Goal: Task Accomplishment & Management: Manage account settings

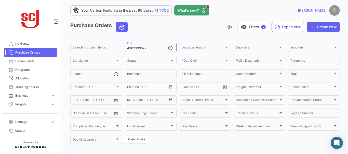
scroll to position [2, 0]
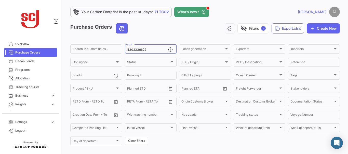
click at [149, 50] on input "4302339622" at bounding box center [147, 50] width 41 height 4
type input "4302339617"
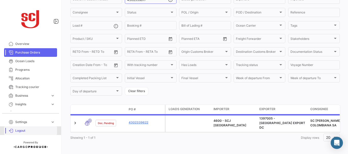
click at [23, 129] on link "Logout" at bounding box center [30, 131] width 53 height 9
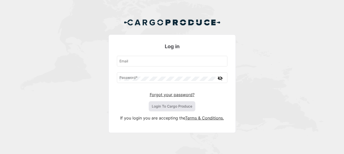
type input "[EMAIL_ADDRESS][PERSON_NAME][DOMAIN_NAME]"
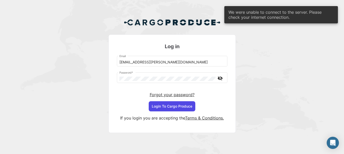
click at [188, 102] on button "Login To Cargo Produce" at bounding box center [172, 107] width 47 height 10
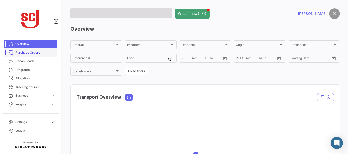
click at [22, 52] on span "Purchase Orders" at bounding box center [35, 52] width 40 height 5
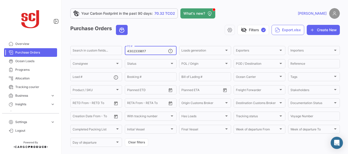
click at [148, 52] on input "4302339617" at bounding box center [147, 52] width 41 height 4
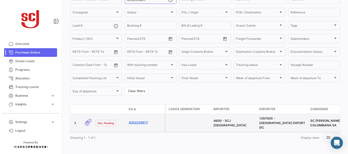
click at [140, 121] on link "4302339617" at bounding box center [146, 123] width 34 height 5
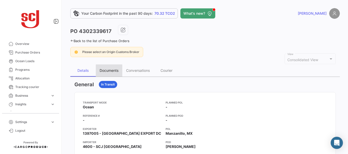
click at [103, 71] on div "Documents" at bounding box center [109, 70] width 19 height 4
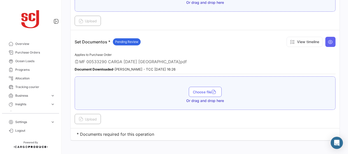
scroll to position [702, 0]
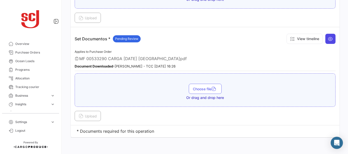
click at [328, 41] on icon at bounding box center [330, 38] width 5 height 5
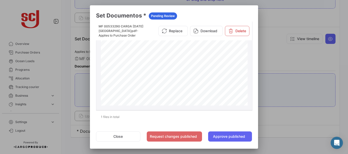
scroll to position [1270, 0]
click at [268, 63] on div at bounding box center [174, 77] width 348 height 154
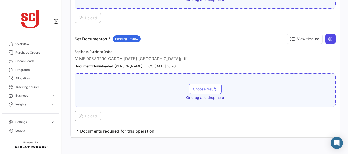
click at [330, 38] on icon at bounding box center [330, 38] width 5 height 5
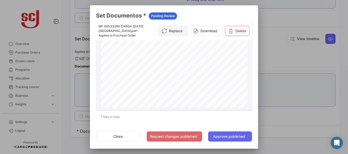
click at [165, 34] on button "Replace" at bounding box center [172, 31] width 29 height 10
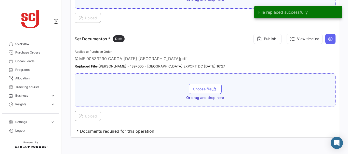
scroll to position [698, 0]
click at [266, 41] on button "Publish" at bounding box center [267, 39] width 28 height 10
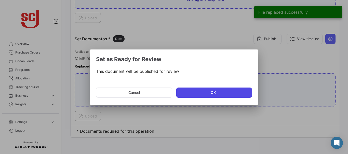
click at [191, 91] on button "OK" at bounding box center [214, 93] width 76 height 10
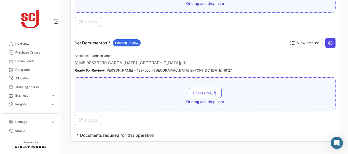
click at [331, 42] on button at bounding box center [330, 43] width 10 height 10
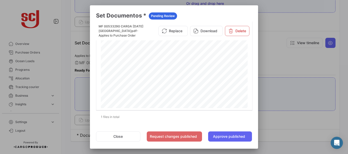
click at [293, 64] on div at bounding box center [174, 77] width 348 height 154
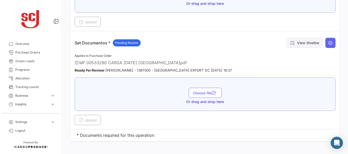
click at [300, 44] on button "View timeline" at bounding box center [304, 43] width 36 height 10
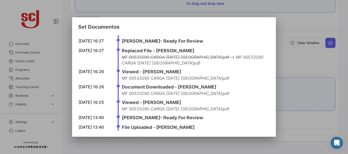
scroll to position [0, 0]
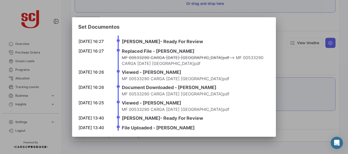
click at [293, 61] on div at bounding box center [174, 77] width 348 height 154
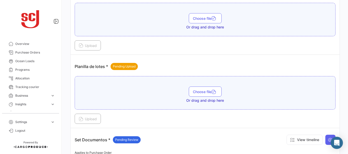
scroll to position [590, 0]
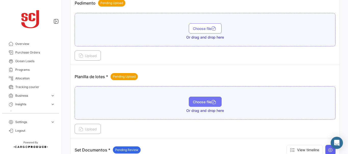
click at [195, 101] on span "Choose file" at bounding box center [205, 102] width 25 height 4
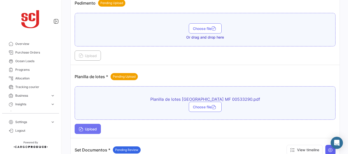
click at [89, 130] on span "Upload" at bounding box center [88, 129] width 18 height 4
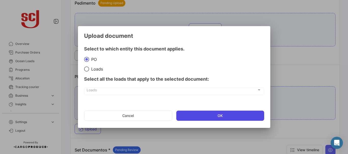
click at [206, 118] on button "OK" at bounding box center [220, 116] width 88 height 10
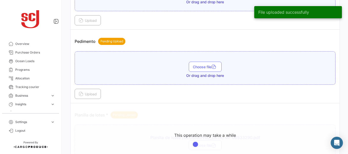
scroll to position [549, 0]
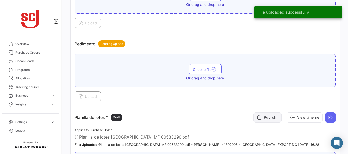
click at [258, 119] on icon at bounding box center [259, 117] width 5 height 5
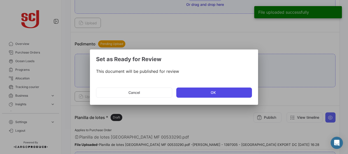
click at [206, 93] on button "OK" at bounding box center [214, 93] width 76 height 10
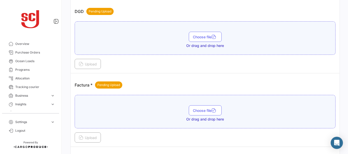
scroll to position [357, 0]
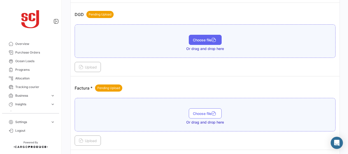
click at [189, 40] on button "Choose file" at bounding box center [205, 40] width 33 height 10
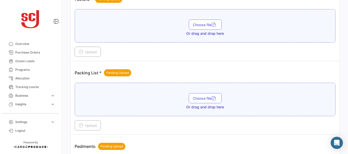
scroll to position [448, 0]
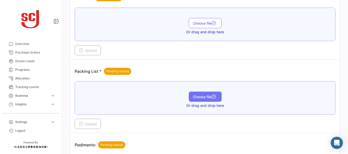
click at [205, 93] on button "Choose file" at bounding box center [205, 97] width 33 height 10
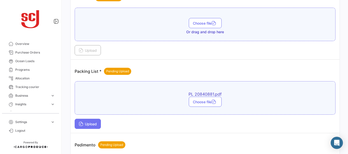
click at [88, 124] on span "Upload" at bounding box center [88, 124] width 18 height 4
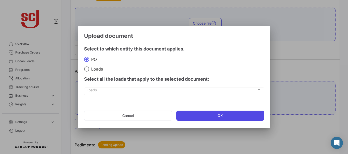
click at [208, 117] on button "OK" at bounding box center [220, 116] width 88 height 10
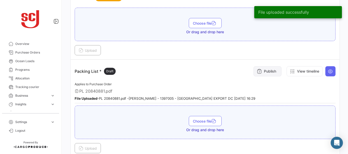
click at [269, 70] on button "Publish" at bounding box center [267, 71] width 28 height 10
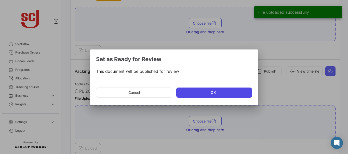
click at [188, 91] on button "OK" at bounding box center [214, 93] width 76 height 10
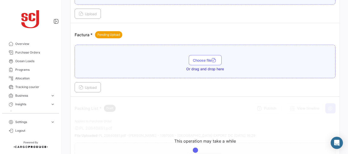
scroll to position [408, 0]
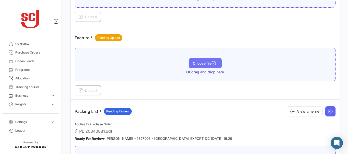
click at [189, 65] on button "Choose file" at bounding box center [205, 63] width 33 height 10
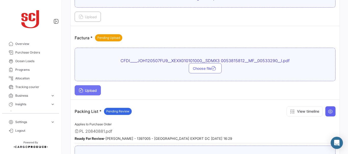
click at [88, 89] on span "Upload" at bounding box center [88, 91] width 18 height 4
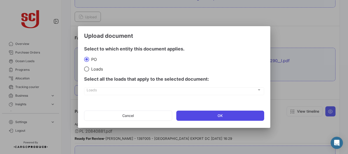
click at [193, 115] on button "OK" at bounding box center [220, 116] width 88 height 10
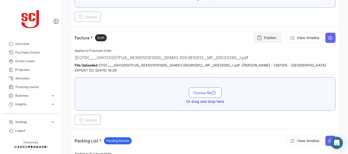
click at [267, 41] on button "Publish" at bounding box center [267, 38] width 28 height 10
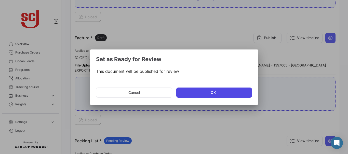
click at [215, 90] on button "OK" at bounding box center [214, 93] width 76 height 10
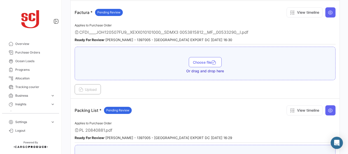
scroll to position [457, 0]
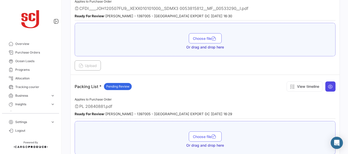
click at [331, 85] on button at bounding box center [330, 87] width 10 height 10
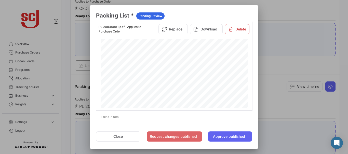
click at [277, 67] on div at bounding box center [174, 77] width 348 height 154
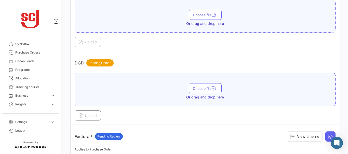
scroll to position [302, 0]
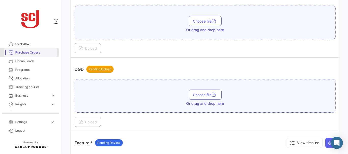
click at [28, 52] on span "Purchase Orders" at bounding box center [35, 52] width 40 height 5
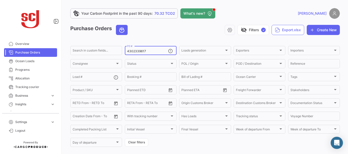
click at [149, 51] on input "4302339617" at bounding box center [147, 52] width 41 height 4
type input "4302339614"
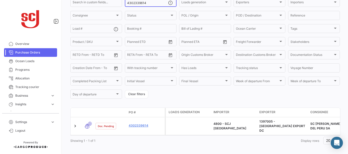
scroll to position [51, 0]
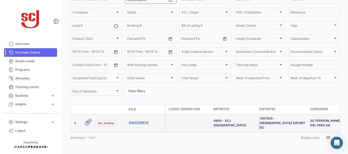
click at [134, 122] on link "4302339614" at bounding box center [146, 123] width 34 height 5
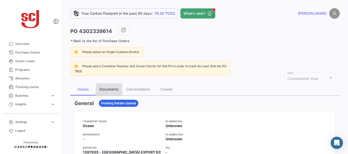
click at [109, 91] on div "Documents" at bounding box center [109, 89] width 19 height 4
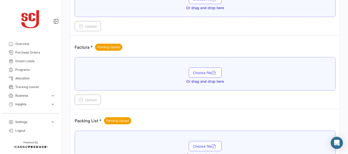
scroll to position [387, 0]
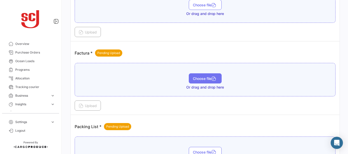
click at [193, 78] on span "Choose file" at bounding box center [205, 79] width 25 height 4
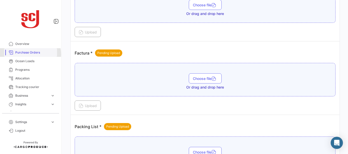
click at [30, 54] on span "Purchase Orders" at bounding box center [35, 52] width 40 height 5
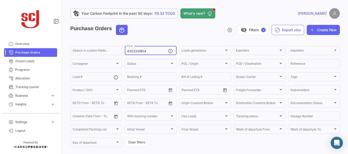
click at [152, 50] on input "4302339614" at bounding box center [147, 52] width 41 height 4
type input "4302339617"
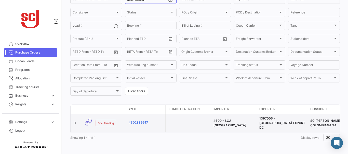
click at [136, 121] on link "4302339617" at bounding box center [146, 123] width 34 height 5
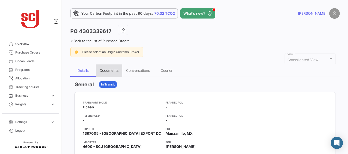
click at [114, 69] on div "Documents" at bounding box center [109, 70] width 19 height 4
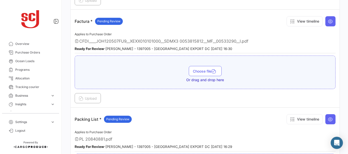
scroll to position [428, 0]
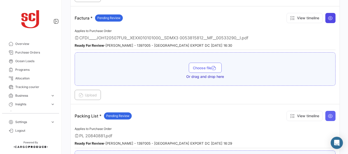
click at [326, 21] on button at bounding box center [330, 18] width 10 height 10
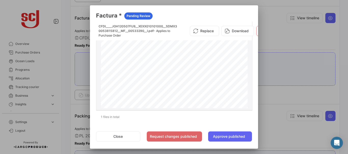
drag, startPoint x: 245, startPoint y: 46, endPoint x: 248, endPoint y: 62, distance: 16.3
click at [248, 63] on datatable-body-cell "CFDI____JOH120507FU9__XEXX010101000__SDMX3 0053815812__MF__00533290__I.pdf - Ap…" at bounding box center [174, 66] width 156 height 89
click at [278, 40] on div at bounding box center [174, 77] width 348 height 154
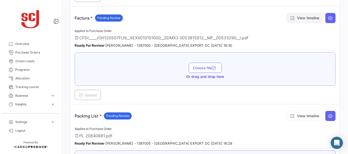
click at [303, 19] on button "View timeline" at bounding box center [304, 18] width 36 height 10
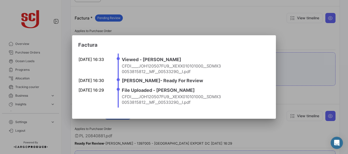
click at [289, 37] on div at bounding box center [174, 77] width 348 height 154
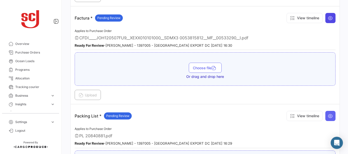
click at [329, 19] on icon at bounding box center [330, 18] width 5 height 5
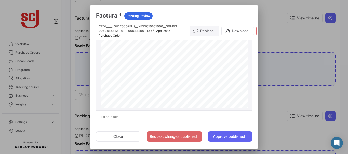
click at [205, 33] on button "Replace" at bounding box center [204, 31] width 29 height 10
click at [175, 68] on div "COMPROBANTE FISCAL DIGITAL INTERNET INVOICE B1395FC6 - 6F7C - 41E6 - AB83 - C02…" at bounding box center [174, 142] width 147 height 207
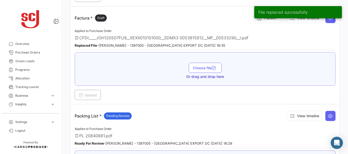
click at [262, 20] on div "File replaced successfully" at bounding box center [298, 12] width 100 height 24
click at [271, 36] on div "CFDI____JOH120507FU9__XEXX010101000__SDMX3 0053815812__MF__00533290__I.pdf" at bounding box center [205, 37] width 261 height 5
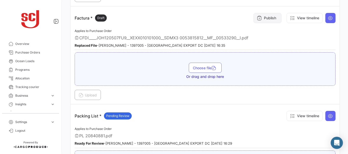
click at [262, 16] on button "Publish" at bounding box center [267, 18] width 28 height 10
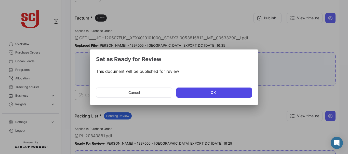
click at [192, 91] on button "OK" at bounding box center [214, 93] width 76 height 10
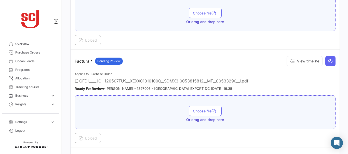
scroll to position [388, 0]
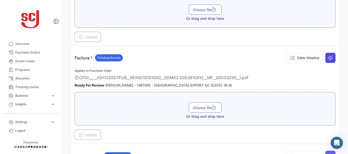
click at [325, 59] on button at bounding box center [330, 58] width 10 height 10
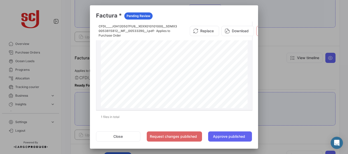
scroll to position [273, 0]
click at [302, 74] on div at bounding box center [174, 77] width 348 height 154
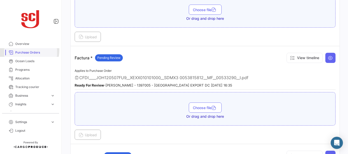
click at [22, 50] on link "Purchase Orders" at bounding box center [30, 52] width 53 height 9
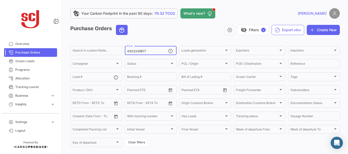
click at [155, 49] on div "4302339617 PO #" at bounding box center [147, 50] width 41 height 10
type input "4302339614"
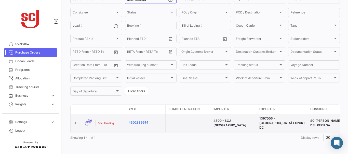
click at [140, 121] on link "4302339614" at bounding box center [146, 123] width 34 height 5
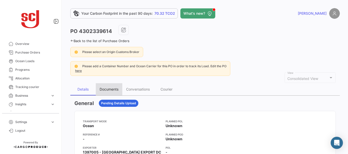
click at [113, 89] on div "Documents" at bounding box center [109, 89] width 19 height 4
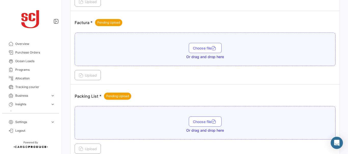
scroll to position [413, 0]
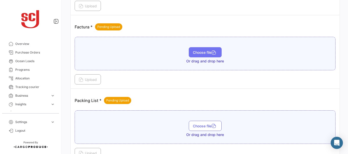
click at [198, 52] on span "Choose file" at bounding box center [205, 52] width 25 height 4
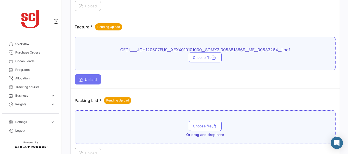
click at [95, 78] on span "Upload" at bounding box center [88, 80] width 18 height 4
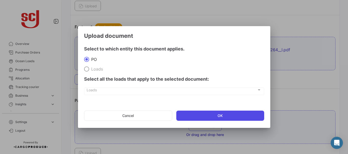
click at [205, 116] on button "OK" at bounding box center [220, 116] width 88 height 10
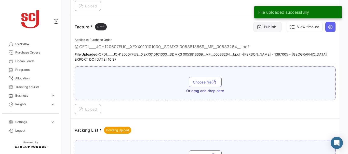
click at [260, 30] on button "Publish" at bounding box center [267, 27] width 28 height 10
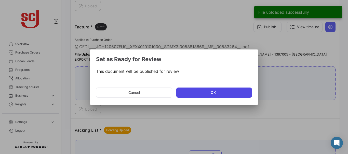
click at [191, 93] on button "OK" at bounding box center [214, 93] width 76 height 10
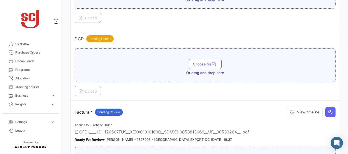
scroll to position [324, 0]
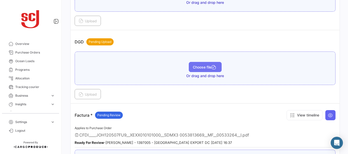
click at [198, 66] on span "Choose file" at bounding box center [205, 67] width 25 height 4
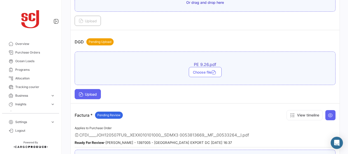
click at [90, 94] on span "Upload" at bounding box center [88, 94] width 18 height 4
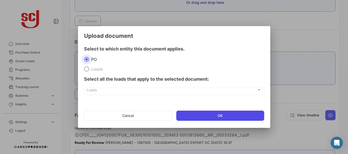
click at [203, 116] on button "OK" at bounding box center [220, 116] width 88 height 10
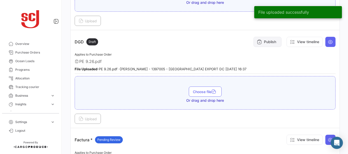
click at [264, 40] on button "Publish" at bounding box center [267, 42] width 28 height 10
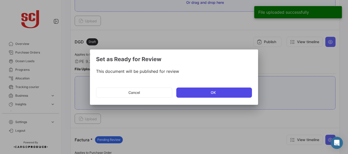
click at [200, 91] on button "OK" at bounding box center [214, 93] width 76 height 10
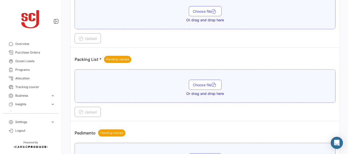
scroll to position [624, 0]
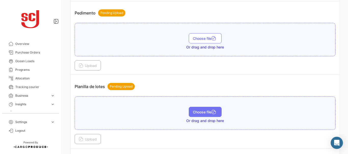
click at [208, 111] on span "Choose file" at bounding box center [205, 112] width 25 height 4
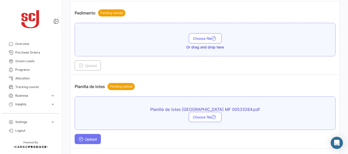
click at [83, 142] on icon at bounding box center [81, 140] width 5 height 5
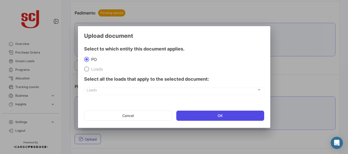
click at [202, 113] on button "OK" at bounding box center [220, 116] width 88 height 10
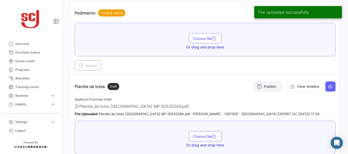
click at [264, 86] on button "Publish" at bounding box center [267, 87] width 28 height 10
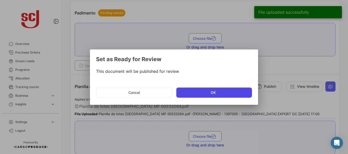
click at [196, 95] on button "OK" at bounding box center [214, 93] width 76 height 10
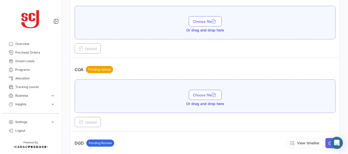
scroll to position [220, 0]
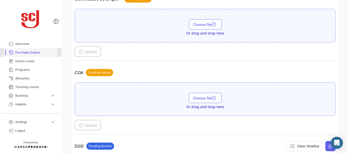
click at [32, 52] on span "Purchase Orders" at bounding box center [35, 52] width 40 height 5
